Goal: Information Seeking & Learning: Learn about a topic

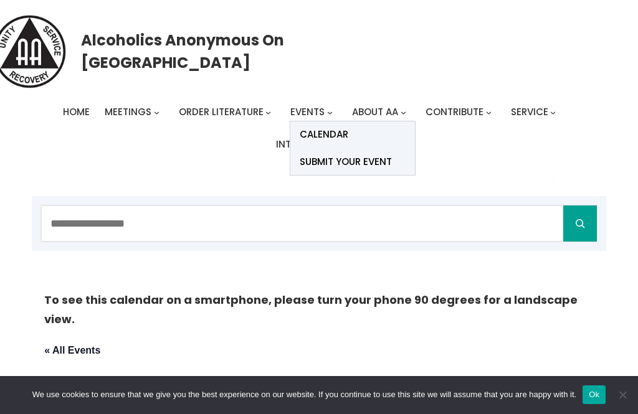
click at [360, 136] on link "Calendar" at bounding box center [352, 135] width 125 height 27
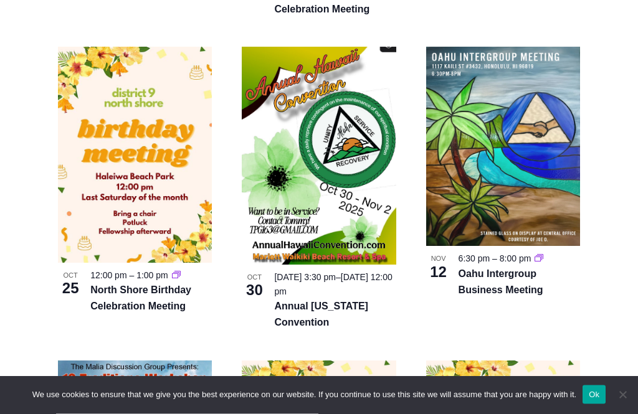
scroll to position [720, 0]
click at [343, 146] on img at bounding box center [319, 156] width 154 height 218
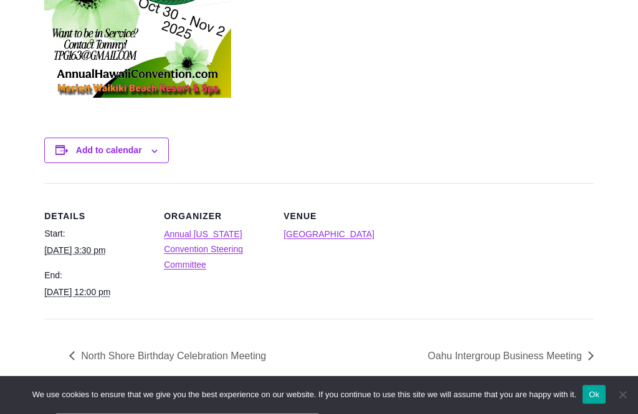
scroll to position [641, 0]
click at [243, 230] on link "Annual Hawaii Convention Steering Committee" at bounding box center [203, 250] width 79 height 41
